Goal: Transaction & Acquisition: Purchase product/service

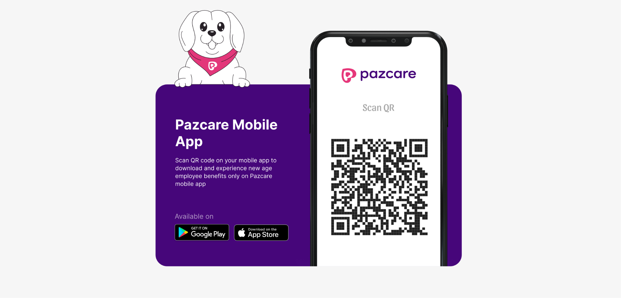
click at [209, 50] on img at bounding box center [310, 149] width 311 height 278
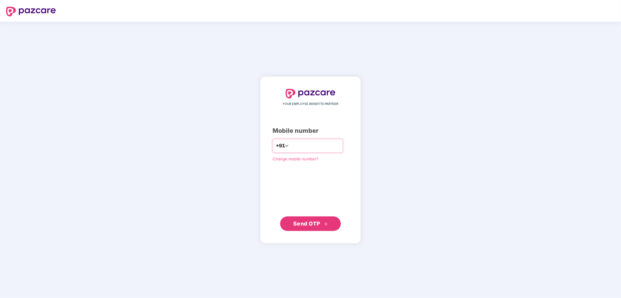
click at [297, 142] on input "number" at bounding box center [315, 146] width 50 height 10
type input "**********"
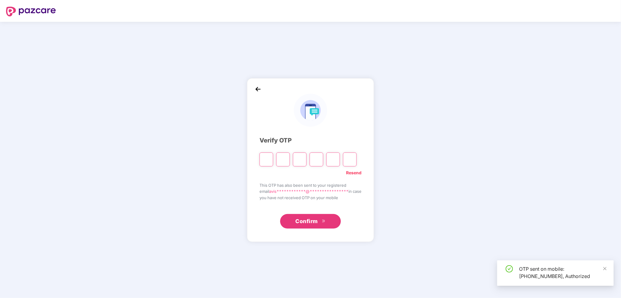
click at [267, 161] on input "Please enter verification code. Digit 1" at bounding box center [267, 160] width 14 height 14
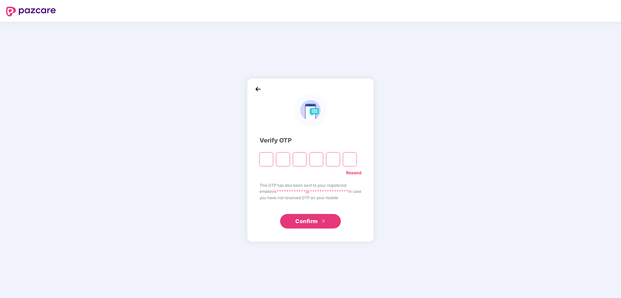
type input "*"
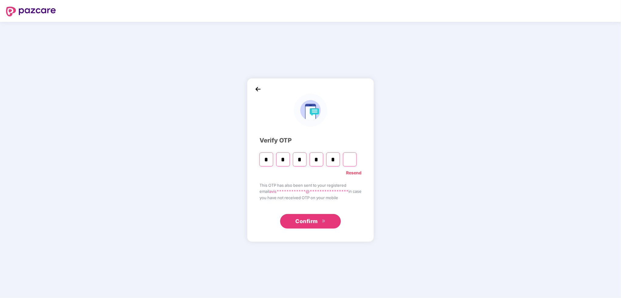
type input "*"
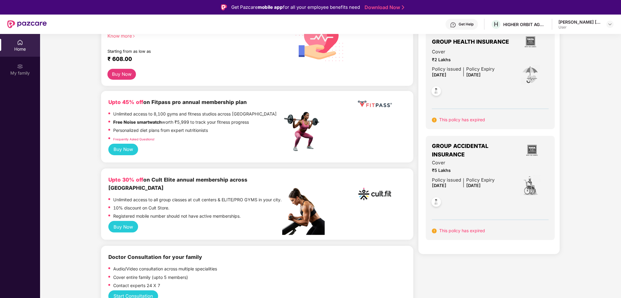
scroll to position [61, 0]
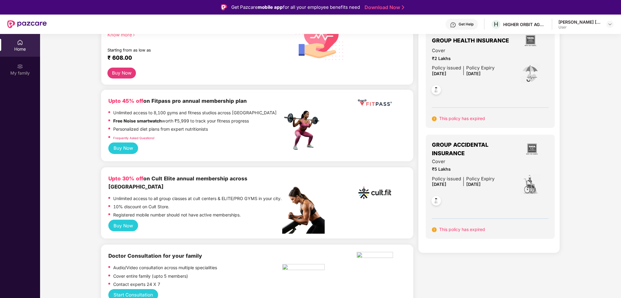
click at [127, 228] on button "Buy Now" at bounding box center [123, 226] width 30 height 12
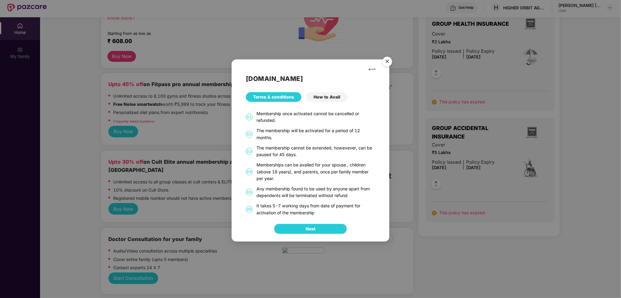
scroll to position [30, 0]
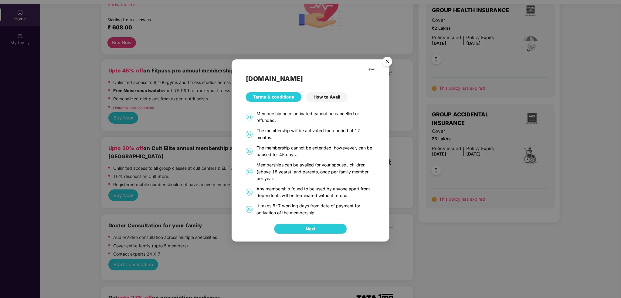
click at [314, 235] on div "Next" at bounding box center [311, 228] width 158 height 25
click at [314, 225] on button "Next" at bounding box center [310, 229] width 73 height 10
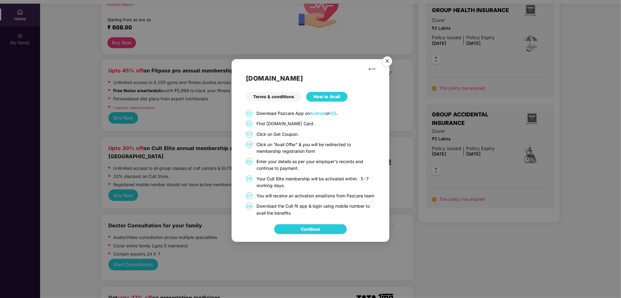
click at [320, 230] on link "Continue" at bounding box center [310, 229] width 19 height 7
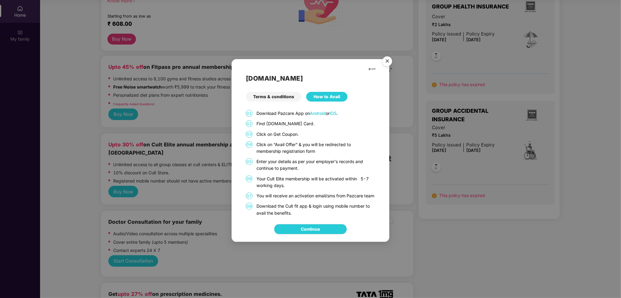
click at [114, 137] on div "[DOMAIN_NAME] Terms & conditions How to Avail 01 Download Pazcare App on Androi…" at bounding box center [310, 149] width 621 height 298
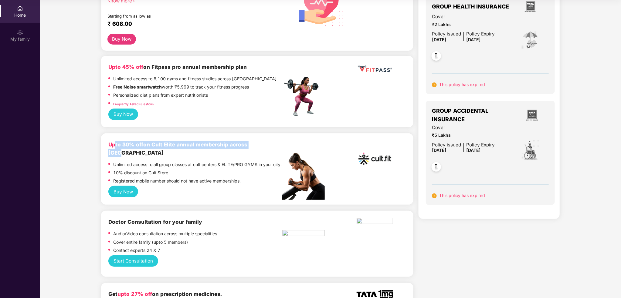
drag, startPoint x: 126, startPoint y: 140, endPoint x: 259, endPoint y: 136, distance: 133.0
click at [260, 134] on div "Upto 30% off on Cult Elite annual membership across India Unlimited access to a…" at bounding box center [257, 170] width 312 height 72
click at [247, 144] on b "Upto 30% off on Cult Elite annual membership across [GEOGRAPHIC_DATA]" at bounding box center [177, 148] width 139 height 15
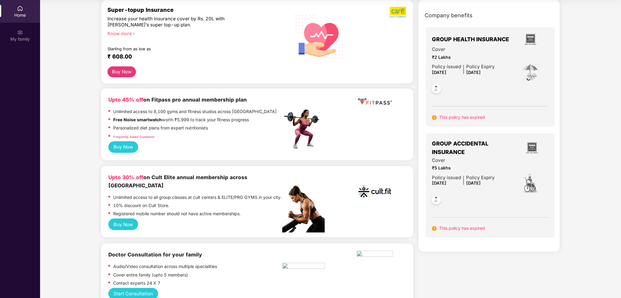
scroll to position [18, 0]
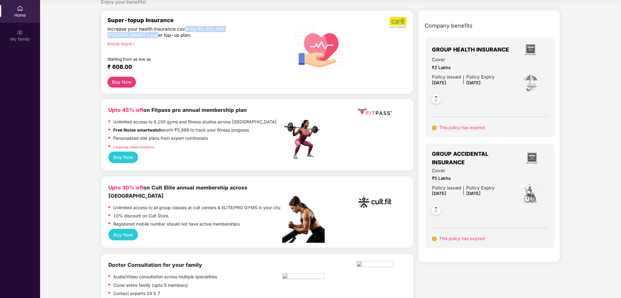
drag, startPoint x: 139, startPoint y: 32, endPoint x: 186, endPoint y: 30, distance: 47.1
click at [184, 30] on div "Increase your health insurance cover by Rs. 20L with [PERSON_NAME]’s super top-…" at bounding box center [181, 32] width 149 height 12
click at [227, 26] on div "Increase your health insurance cover by Rs. 20L with [PERSON_NAME]’s super top-…" at bounding box center [181, 32] width 149 height 12
click at [227, 27] on div "Increase your health insurance cover by Rs. 20L with [PERSON_NAME]’s super top-…" at bounding box center [181, 32] width 149 height 12
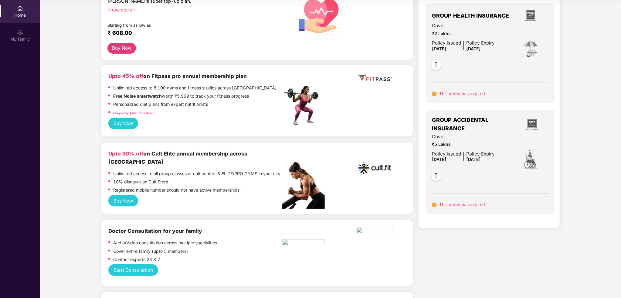
scroll to position [61, 0]
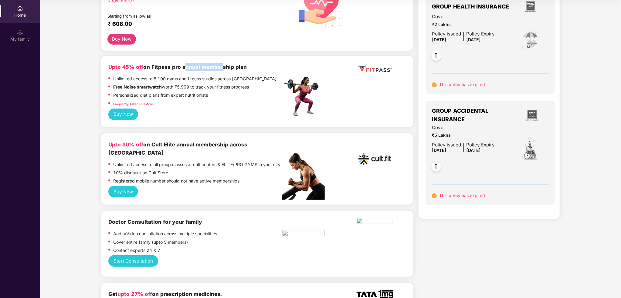
drag, startPoint x: 182, startPoint y: 69, endPoint x: 220, endPoint y: 68, distance: 37.3
click at [220, 68] on b "Upto 45% off on Fitpass pro annual membership plan" at bounding box center [177, 67] width 138 height 6
click at [222, 68] on b "Upto 45% off on Fitpass pro annual membership plan" at bounding box center [177, 67] width 138 height 6
drag, startPoint x: 184, startPoint y: 71, endPoint x: 192, endPoint y: 82, distance: 13.1
click at [192, 82] on div "Upto 45% off on Fitpass pro annual membership plan Unlimited access to 8,100 gy…" at bounding box center [195, 86] width 174 height 46
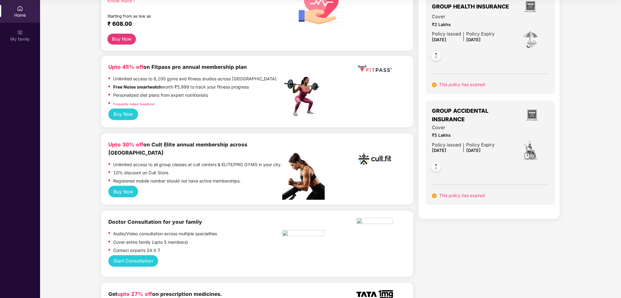
click at [192, 83] on div "Unlimited access to 8,100 gyms and fitness studios across [GEOGRAPHIC_DATA]" at bounding box center [195, 80] width 164 height 8
drag, startPoint x: 110, startPoint y: 155, endPoint x: 183, endPoint y: 161, distance: 72.8
click at [183, 161] on div "Unlimited access to all group classes at cult centers & ELITE/PRO GYMS in your …" at bounding box center [195, 165] width 174 height 8
click at [184, 161] on p "Unlimited access to all group classes at cult centers & ELITE/PRO GYMS in your …" at bounding box center [197, 164] width 168 height 7
drag, startPoint x: 127, startPoint y: 173, endPoint x: 179, endPoint y: 176, distance: 51.7
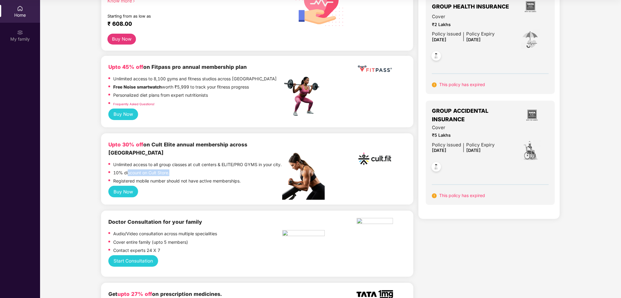
click at [179, 176] on div "10% discount on Cult Store." at bounding box center [195, 174] width 174 height 8
click at [179, 178] on p "Registered mobile number should not have active memberships." at bounding box center [176, 181] width 127 height 7
click at [147, 182] on p "Registered mobile number should not have active memberships." at bounding box center [176, 181] width 127 height 7
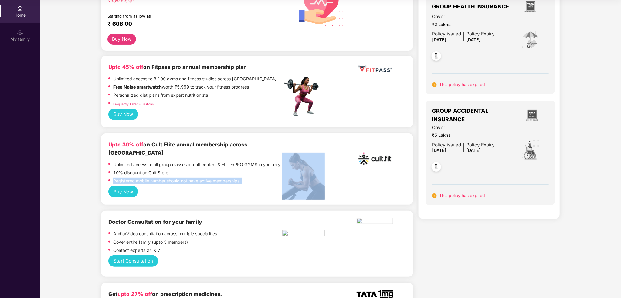
click at [147, 182] on p "Registered mobile number should not have active memberships." at bounding box center [176, 181] width 127 height 7
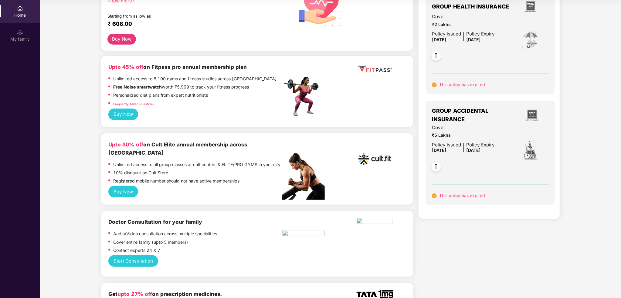
click at [198, 164] on p "Unlimited access to all group classes at cult centers & ELITE/PRO GYMS in your …" at bounding box center [197, 164] width 168 height 7
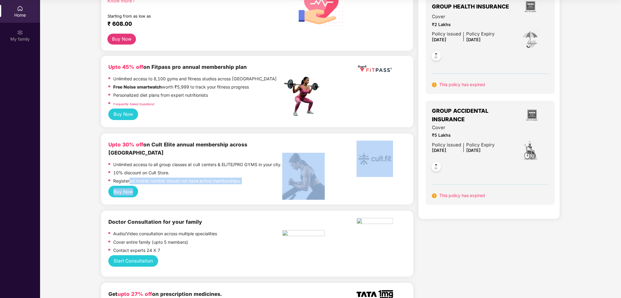
drag, startPoint x: 135, startPoint y: 183, endPoint x: 181, endPoint y: 188, distance: 46.4
click at [181, 188] on div "Upto 30% off on Cult Elite annual membership across India Unlimited access to a…" at bounding box center [257, 169] width 298 height 57
click at [181, 188] on div "Buy Now" at bounding box center [257, 192] width 298 height 12
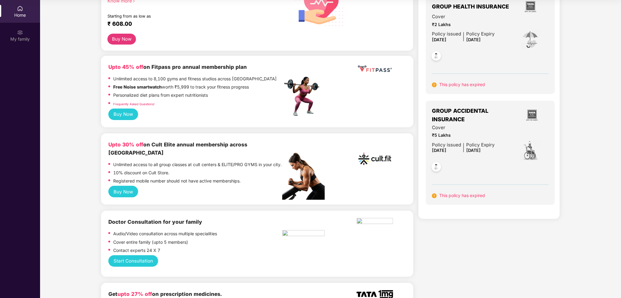
click at [118, 193] on button "Buy Now" at bounding box center [123, 192] width 30 height 12
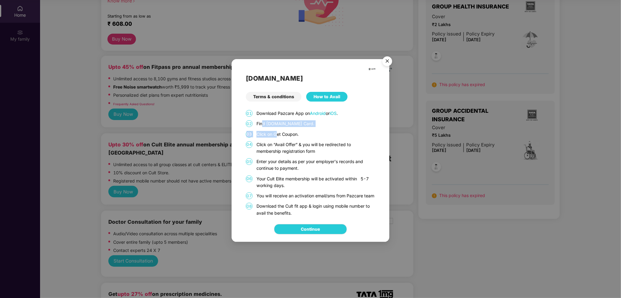
drag, startPoint x: 263, startPoint y: 119, endPoint x: 277, endPoint y: 127, distance: 15.6
click at [277, 127] on div "01 Download Pazcare App on Android or iOS . 02 Find [DOMAIN_NAME] Card. 03 Clic…" at bounding box center [310, 163] width 129 height 107
drag, startPoint x: 286, startPoint y: 129, endPoint x: 288, endPoint y: 132, distance: 3.8
click at [286, 131] on p "Click on Get Coupon." at bounding box center [315, 134] width 119 height 7
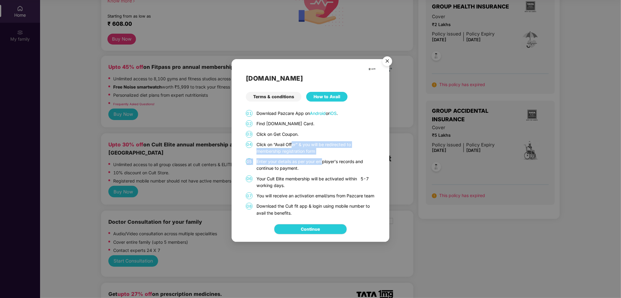
drag, startPoint x: 292, startPoint y: 139, endPoint x: 322, endPoint y: 162, distance: 37.9
click at [322, 158] on div "01 Download Pazcare App on Android or iOS . 02 Find [DOMAIN_NAME] Card. 03 Clic…" at bounding box center [310, 163] width 129 height 107
click at [322, 165] on p "Enter your details as per your employer's records and continue to payment." at bounding box center [315, 164] width 119 height 13
click at [321, 165] on p "Enter your details as per your employer's records and continue to payment." at bounding box center [315, 164] width 119 height 13
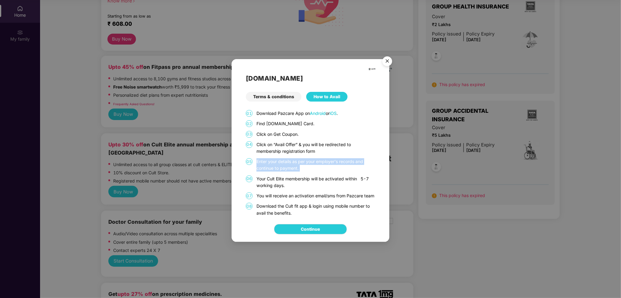
click at [320, 165] on p "Enter your details as per your employer's records and continue to payment." at bounding box center [315, 164] width 119 height 13
click at [321, 92] on div "How to Avail" at bounding box center [326, 97] width 41 height 10
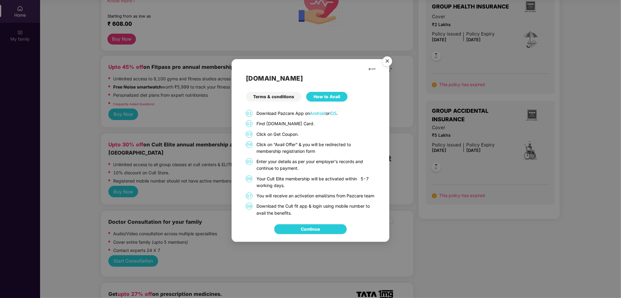
click at [304, 233] on link "Continue" at bounding box center [310, 229] width 19 height 7
click at [388, 57] on img "Close" at bounding box center [387, 62] width 17 height 17
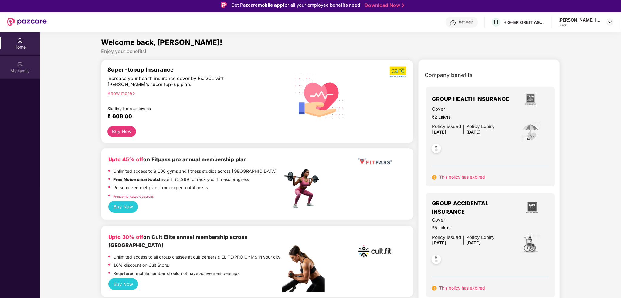
scroll to position [0, 0]
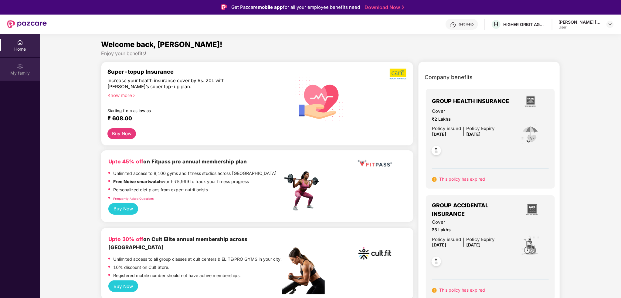
click at [19, 72] on div "My family" at bounding box center [20, 73] width 40 height 6
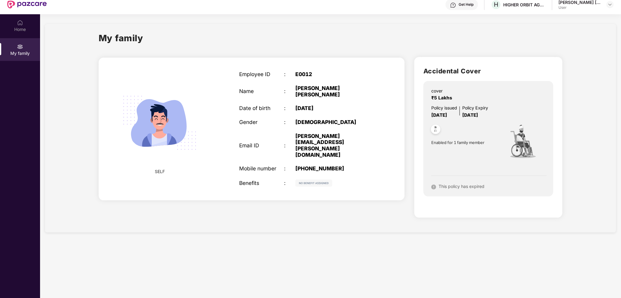
scroll to position [30, 0]
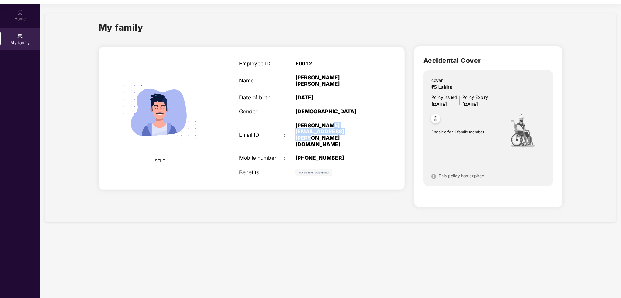
drag, startPoint x: 325, startPoint y: 115, endPoint x: 339, endPoint y: 126, distance: 17.5
click at [339, 126] on div "Employee ID : E0012 Name : [PERSON_NAME] [PERSON_NAME] Date of birth : [DEMOGRA…" at bounding box center [306, 118] width 147 height 131
click at [343, 130] on div "Employee ID : E0012 Name : [PERSON_NAME] [PERSON_NAME] Date of birth : [DEMOGRA…" at bounding box center [306, 118] width 147 height 131
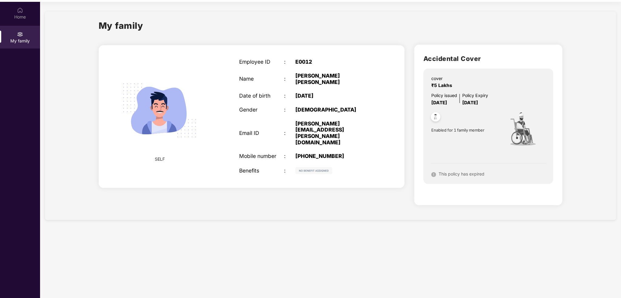
scroll to position [34, 0]
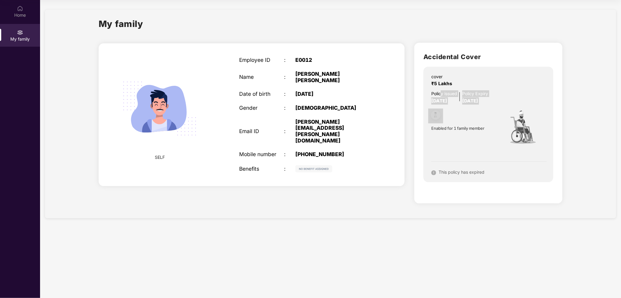
drag, startPoint x: 441, startPoint y: 88, endPoint x: 490, endPoint y: 106, distance: 52.4
click at [490, 106] on div "cover ₹5 Lakhs Policy issued [DATE] Policy Expiry [DATE] Enabled for 1 family m…" at bounding box center [488, 125] width 130 height 116
click at [479, 120] on div at bounding box center [463, 116] width 70 height 15
drag, startPoint x: 493, startPoint y: 104, endPoint x: 441, endPoint y: 93, distance: 53.3
click at [431, 91] on div "cover ₹5 Lakhs Policy issued [DATE] Policy Expiry [DATE] Enabled for 1 family m…" at bounding box center [488, 125] width 130 height 116
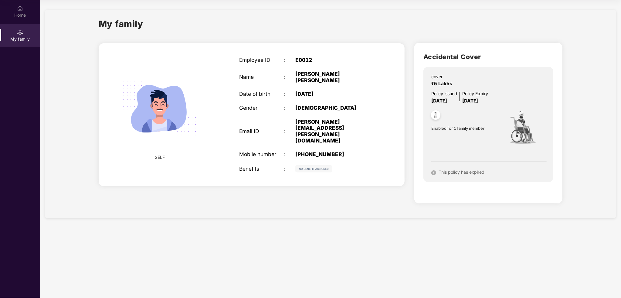
click at [456, 97] on div "Policy issued" at bounding box center [444, 93] width 26 height 7
click at [460, 116] on div at bounding box center [463, 116] width 70 height 15
drag, startPoint x: 452, startPoint y: 127, endPoint x: 463, endPoint y: 137, distance: 15.3
click at [464, 132] on div "Enabled for 1 family member" at bounding box center [464, 129] width 67 height 50
click at [482, 170] on span "This policy has expired" at bounding box center [462, 172] width 46 height 5
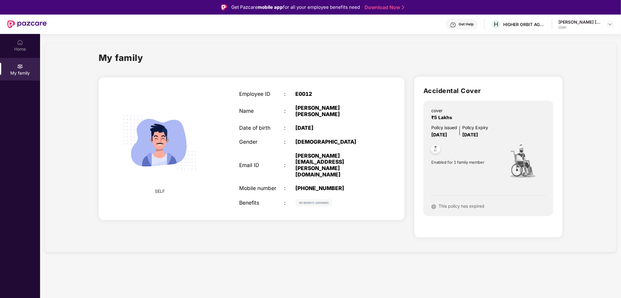
scroll to position [0, 0]
click at [23, 47] on div "Home" at bounding box center [20, 49] width 40 height 6
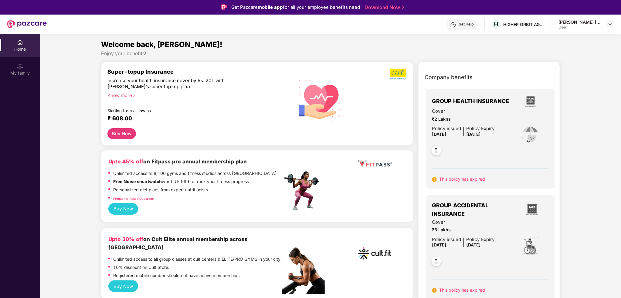
click at [25, 22] on img at bounding box center [26, 24] width 39 height 8
